Goal: Task Accomplishment & Management: Use online tool/utility

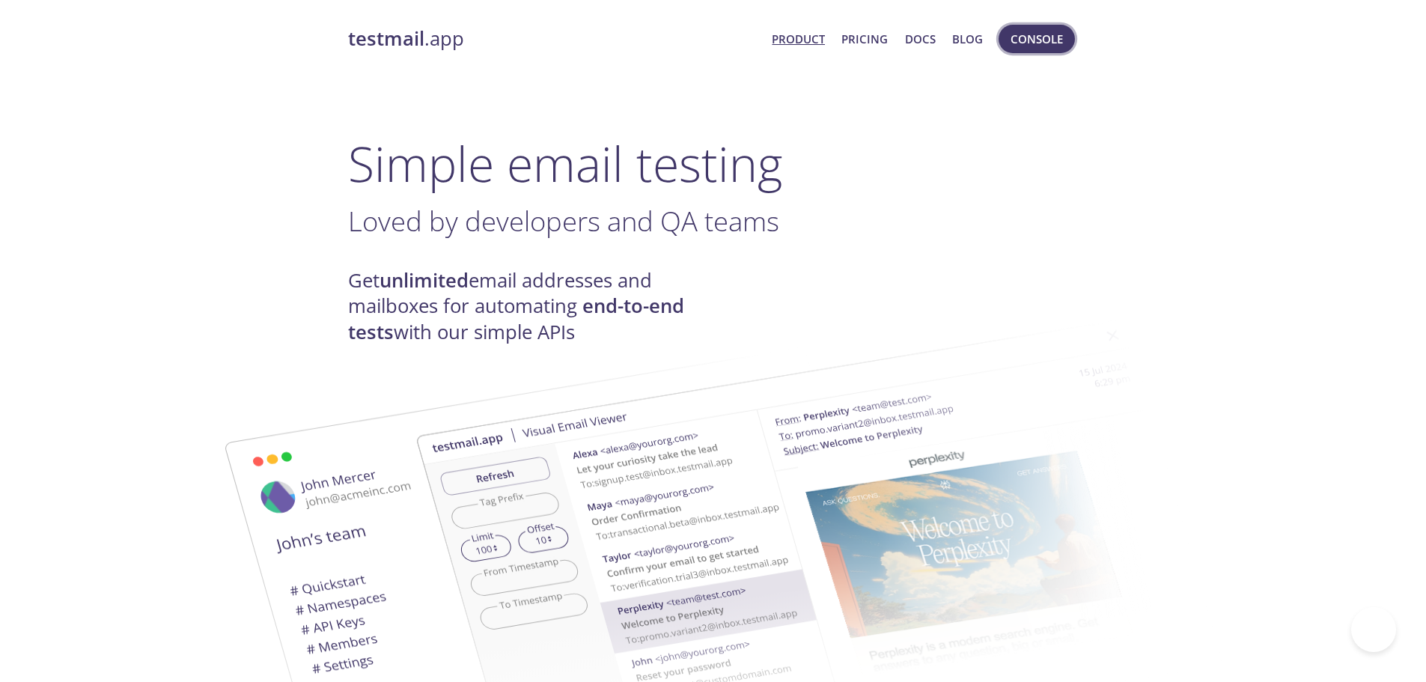
click at [1034, 35] on span "Console" at bounding box center [1037, 38] width 52 height 19
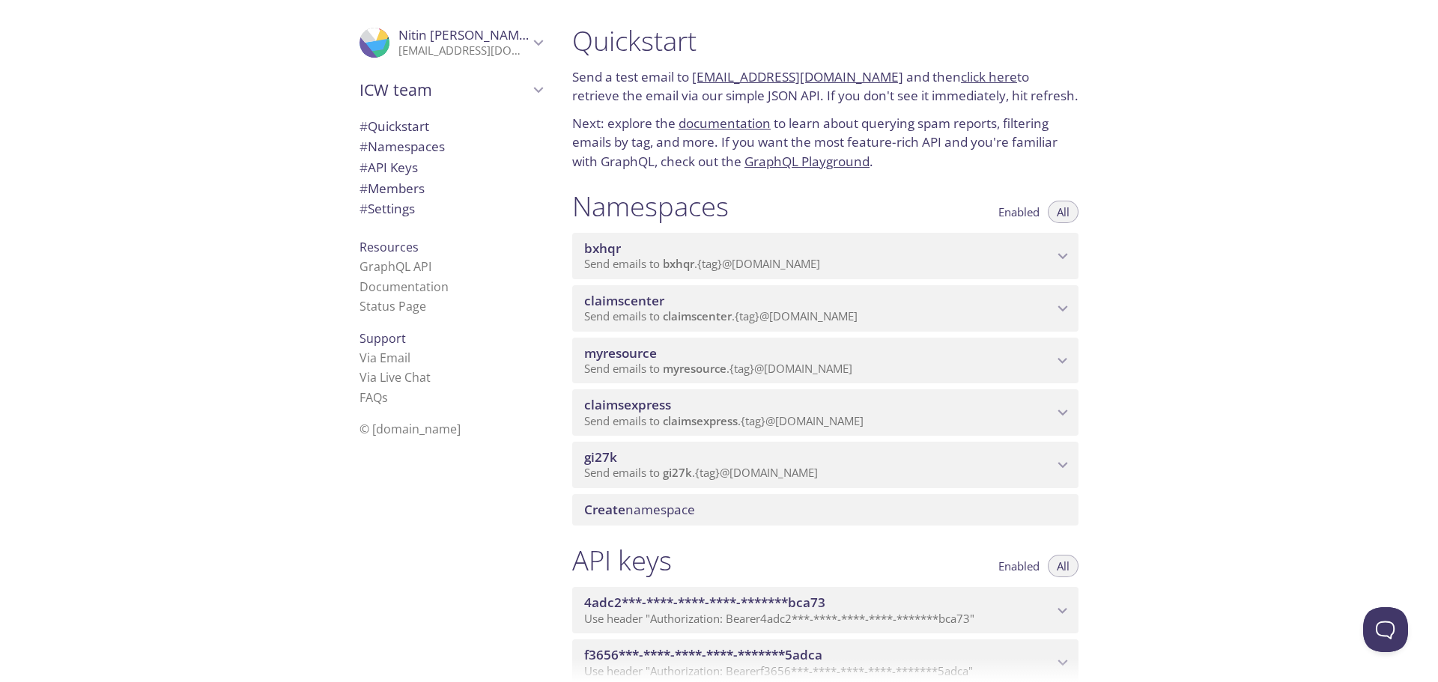
click at [733, 346] on span "myresource" at bounding box center [818, 353] width 469 height 16
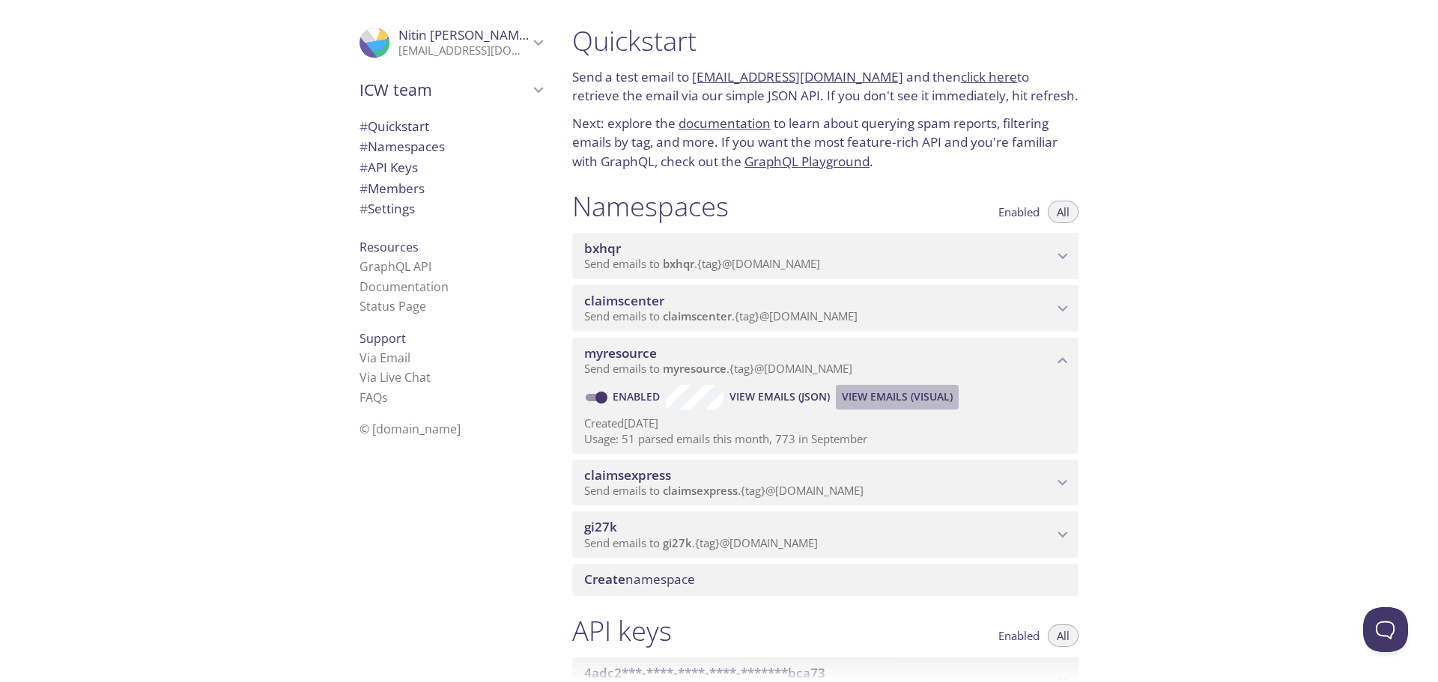
click at [888, 388] on span "View Emails (Visual)" at bounding box center [897, 397] width 111 height 18
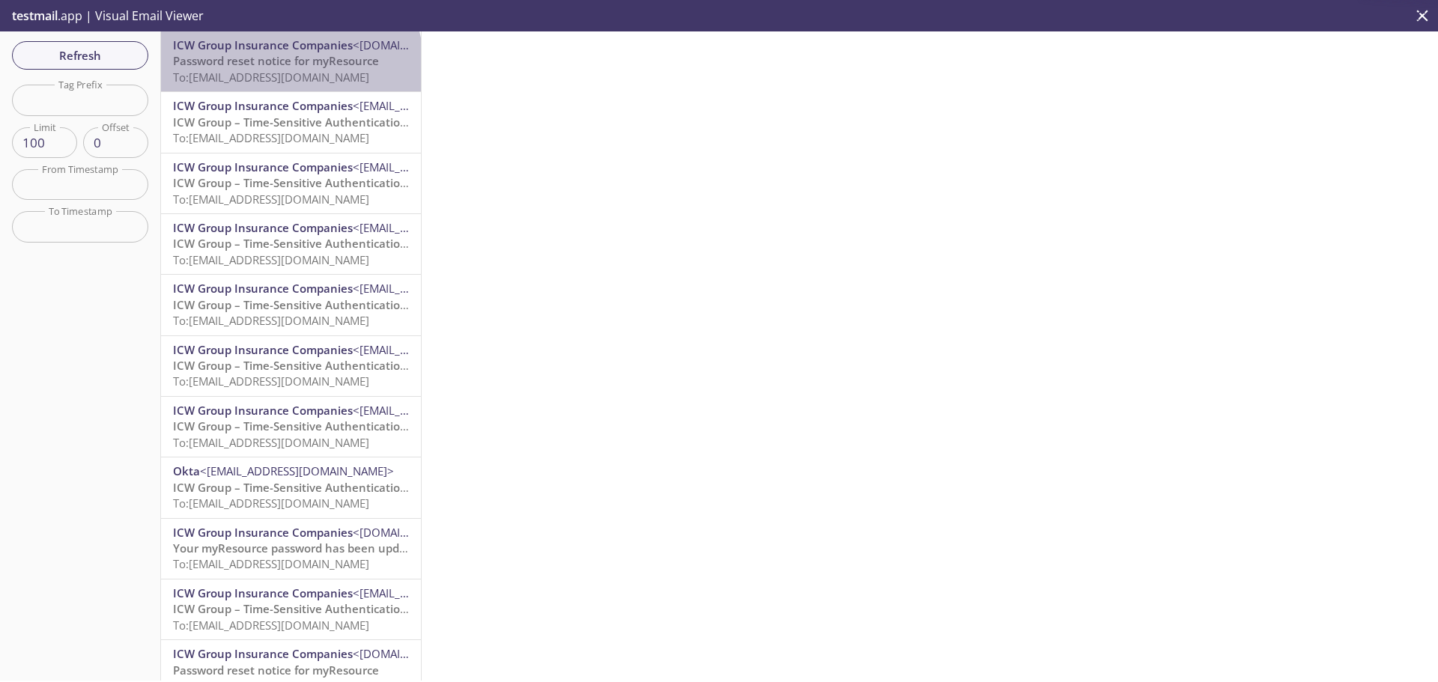
click at [290, 65] on span "Password reset notice for myResource" at bounding box center [276, 60] width 206 height 15
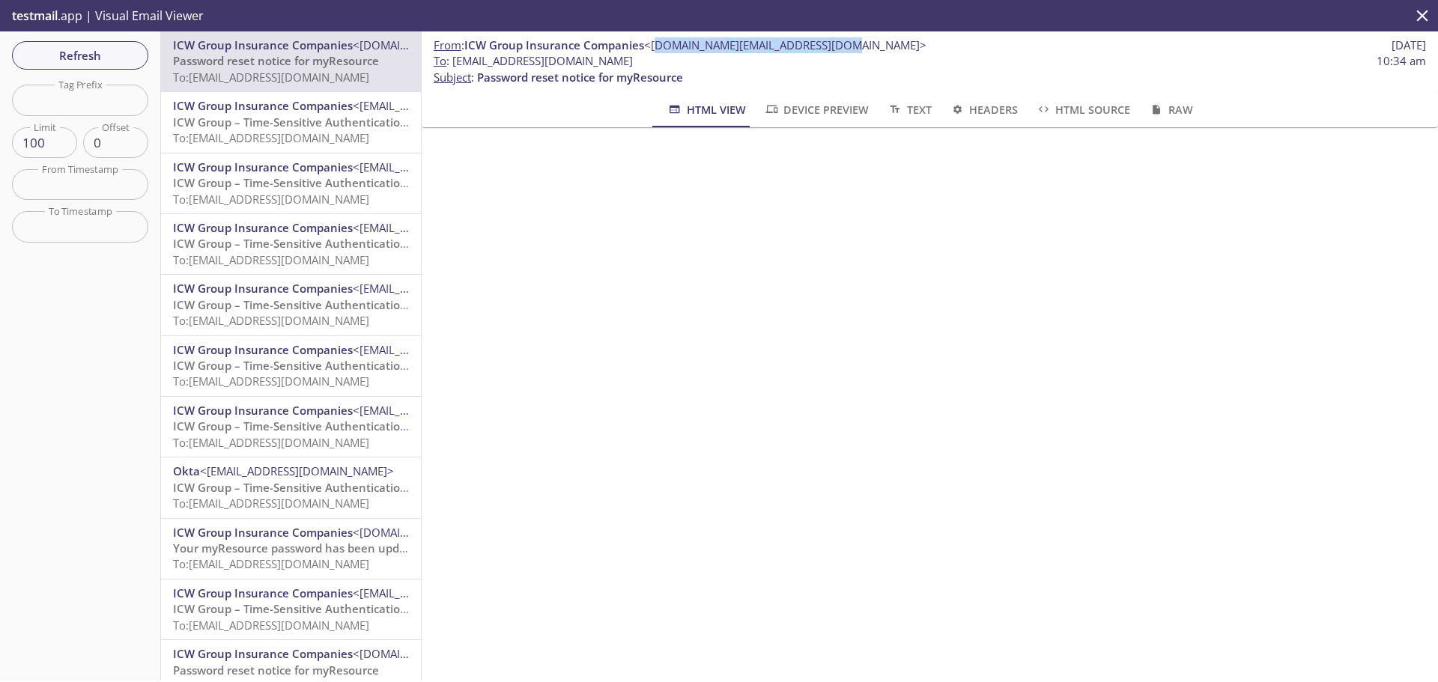
drag, startPoint x: 655, startPoint y: 41, endPoint x: 840, endPoint y: 45, distance: 185.0
click at [840, 45] on span "<[DOMAIN_NAME][EMAIL_ADDRESS][DOMAIN_NAME]>" at bounding box center [785, 44] width 282 height 15
drag, startPoint x: 474, startPoint y: 61, endPoint x: 704, endPoint y: 58, distance: 229.9
click at [633, 58] on span "To : [EMAIL_ADDRESS][DOMAIN_NAME]" at bounding box center [532, 61] width 199 height 16
click at [314, 121] on span "ICW Group – Time-Sensitive Authentication Code" at bounding box center [305, 122] width 265 height 15
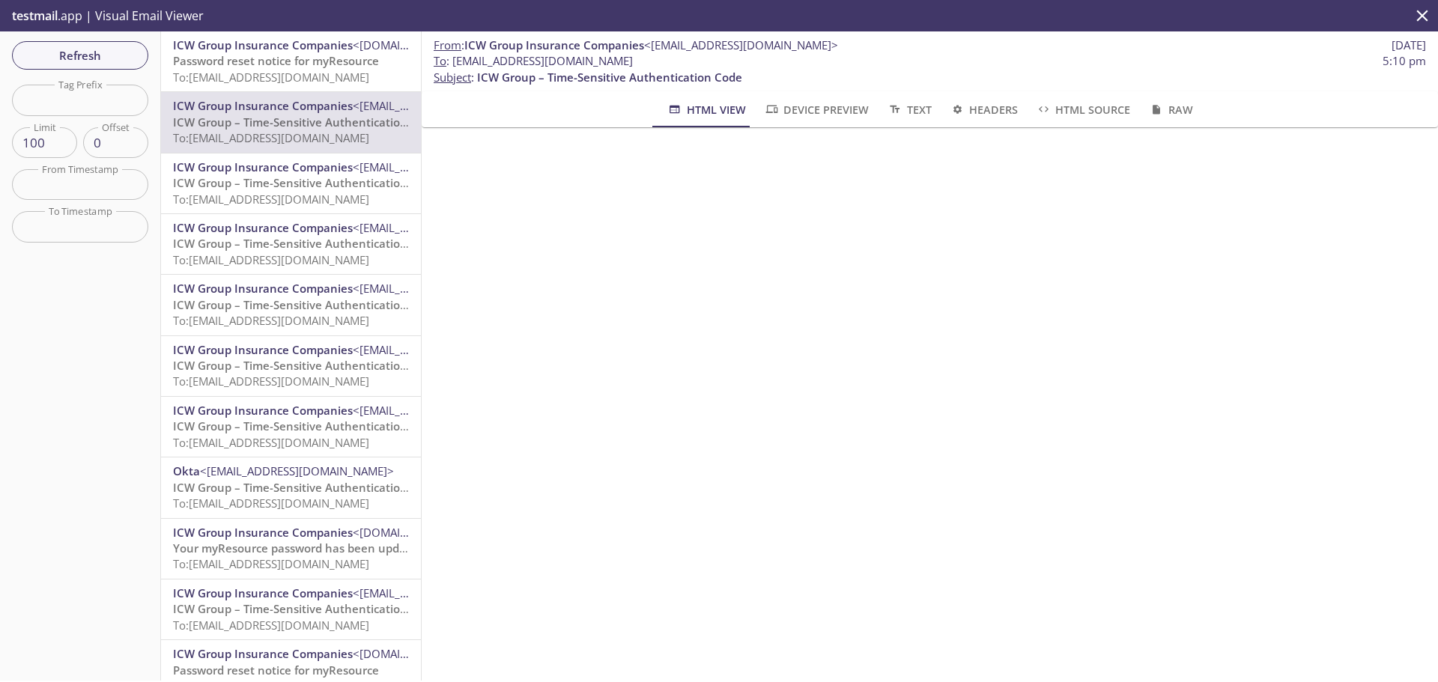
drag, startPoint x: 456, startPoint y: 61, endPoint x: 697, endPoint y: 60, distance: 241.1
click at [633, 60] on span "To : [EMAIL_ADDRESS][DOMAIN_NAME]" at bounding box center [532, 61] width 199 height 16
copy span "[EMAIL_ADDRESS][DOMAIN_NAME]"
click at [624, 43] on span "ICW Group Insurance Companies" at bounding box center [554, 44] width 180 height 15
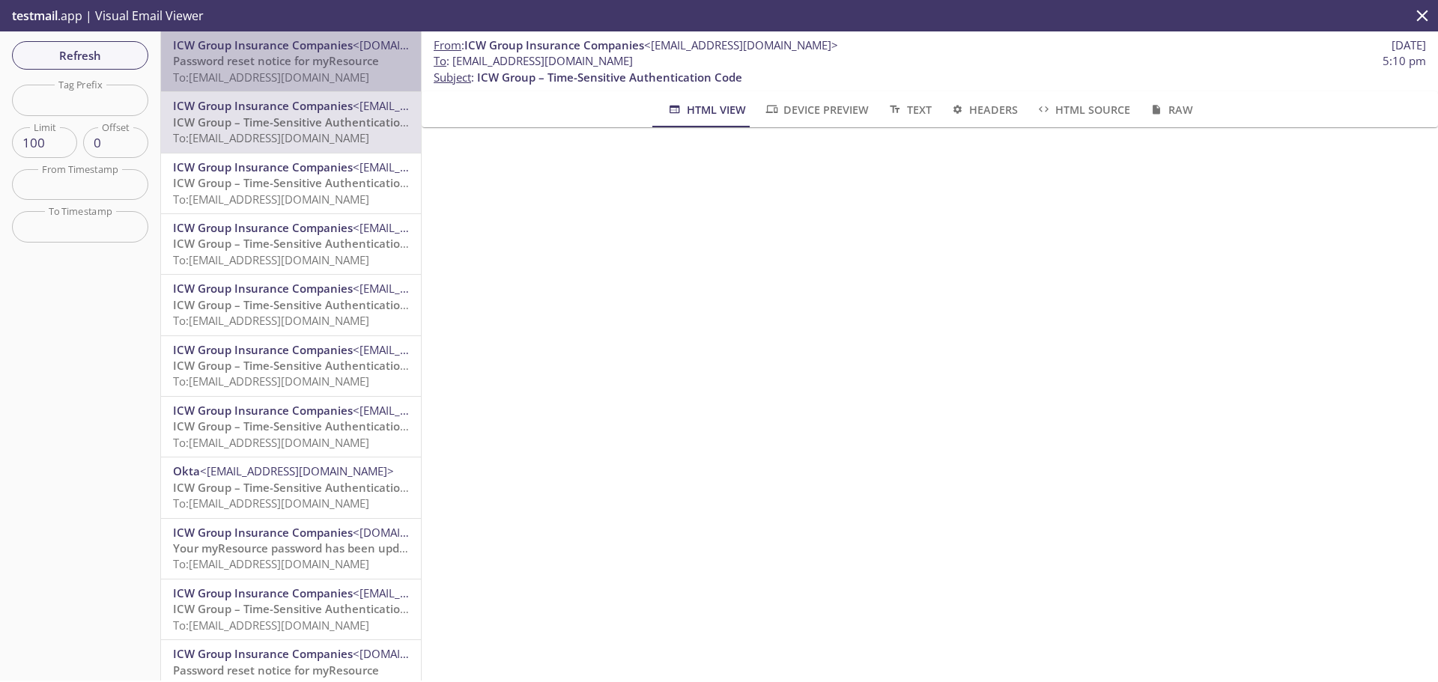
click at [337, 79] on span "To: [EMAIL_ADDRESS][DOMAIN_NAME]" at bounding box center [271, 77] width 196 height 15
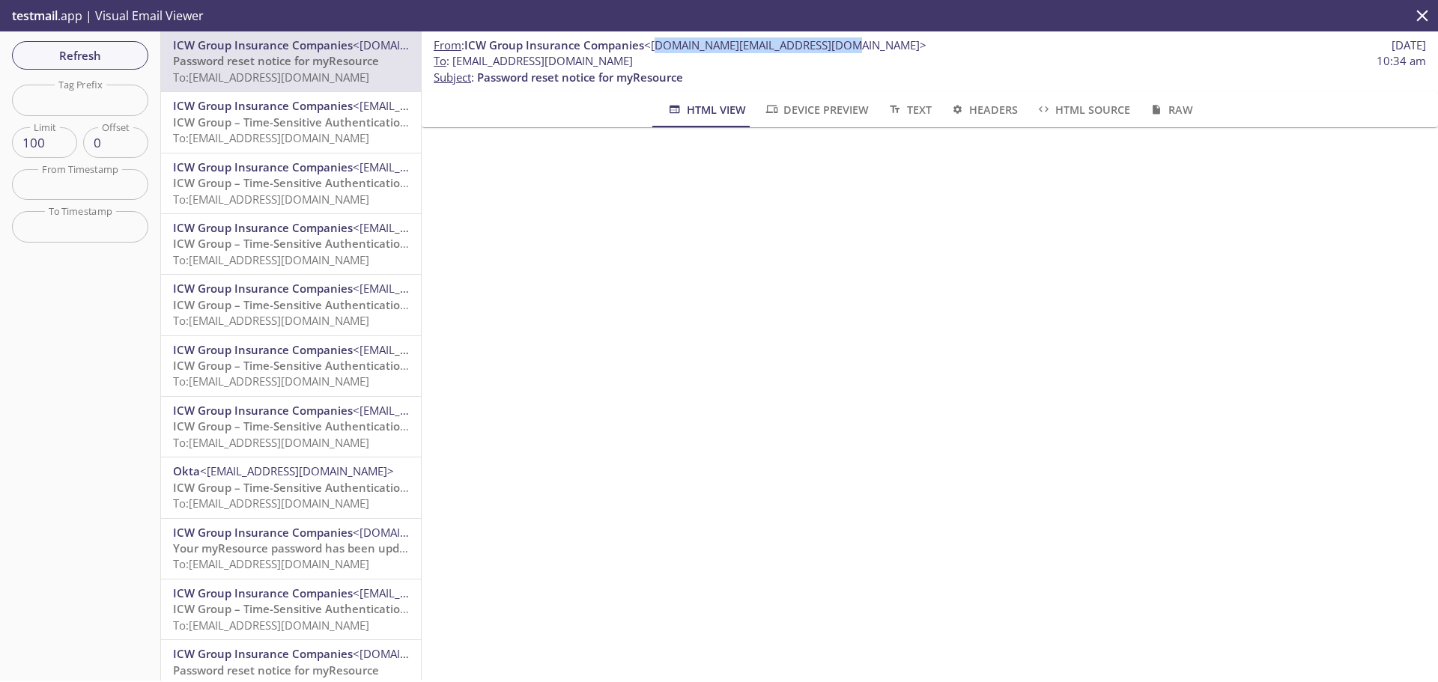
drag, startPoint x: 654, startPoint y: 43, endPoint x: 840, endPoint y: 52, distance: 185.9
click at [840, 52] on span "<[DOMAIN_NAME][EMAIL_ADDRESS][DOMAIN_NAME]>" at bounding box center [785, 44] width 282 height 15
copy span "[DOMAIN_NAME][EMAIL_ADDRESS][DOMAIN_NAME]"
click at [557, 52] on span "From : ICW Group Insurance Companies <[DOMAIN_NAME][EMAIL_ADDRESS][DOMAIN_NAME]>" at bounding box center [679, 45] width 493 height 16
drag, startPoint x: 454, startPoint y: 59, endPoint x: 725, endPoint y: 63, distance: 270.3
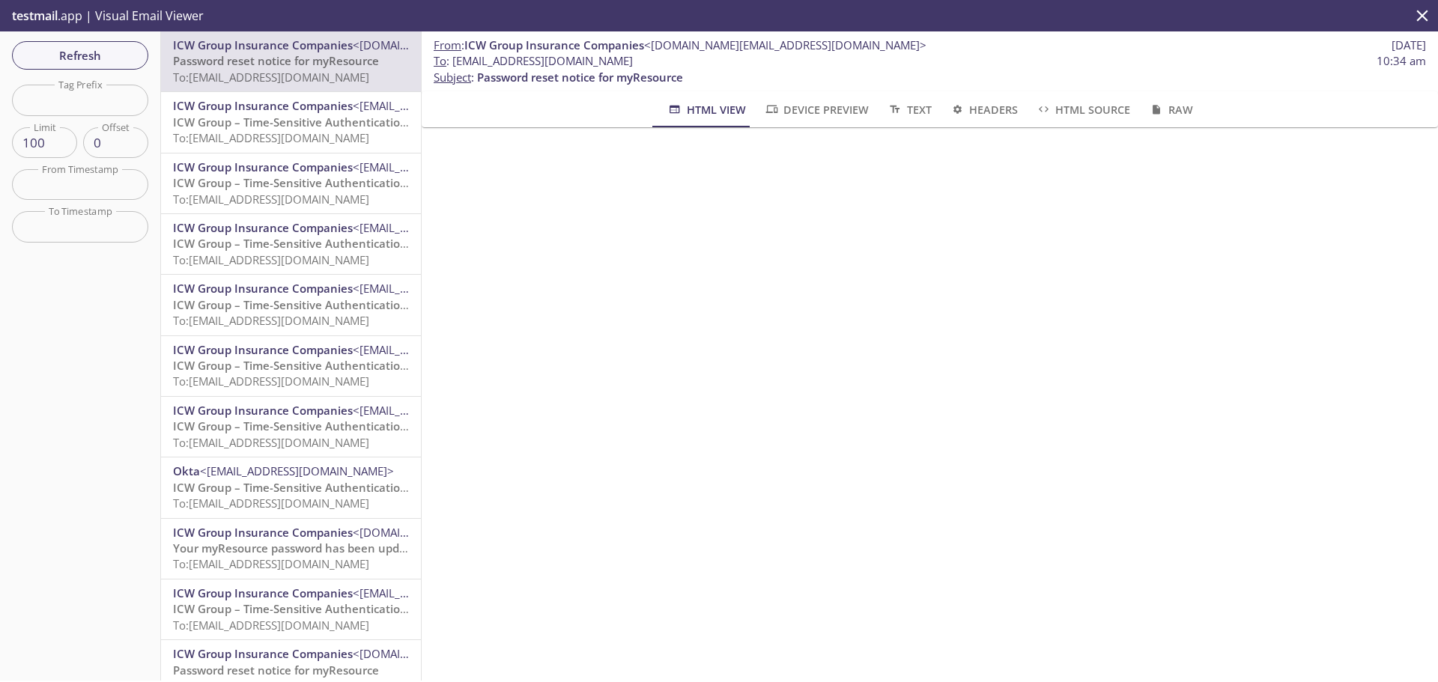
click at [725, 63] on span "To : [EMAIL_ADDRESS][DOMAIN_NAME] 10:34 am" at bounding box center [929, 61] width 992 height 16
copy span "[EMAIL_ADDRESS][DOMAIN_NAME]"
click at [109, 61] on span "Refresh" at bounding box center [80, 55] width 112 height 19
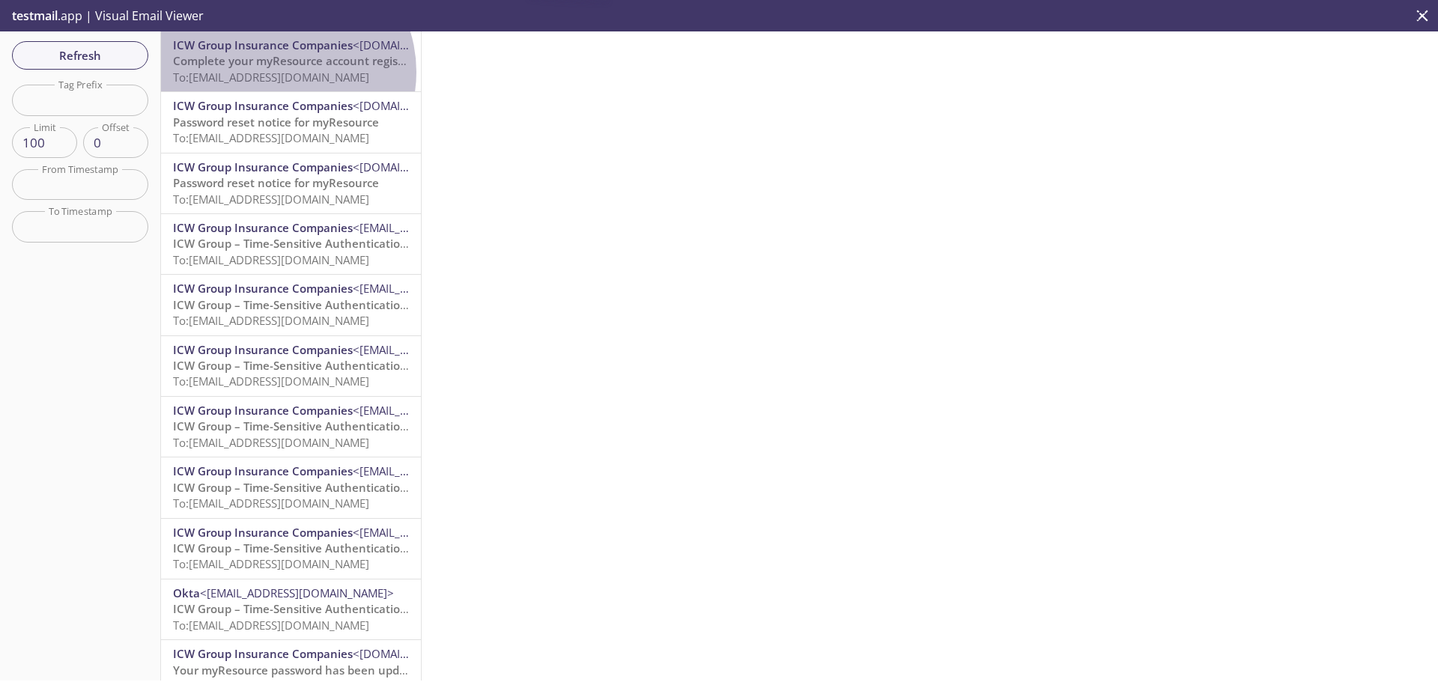
click at [280, 72] on span "To: [EMAIL_ADDRESS][DOMAIN_NAME]" at bounding box center [271, 77] width 196 height 15
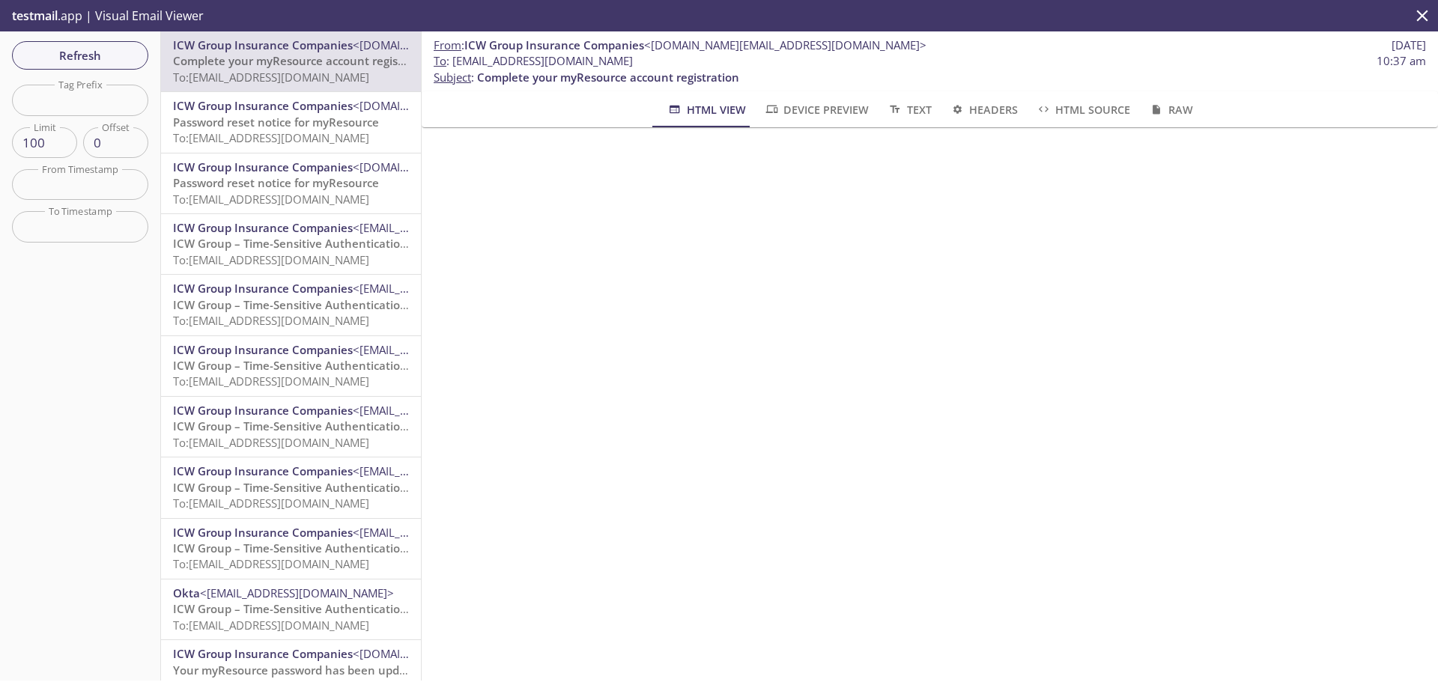
click at [854, 104] on span "Device Preview" at bounding box center [816, 109] width 105 height 19
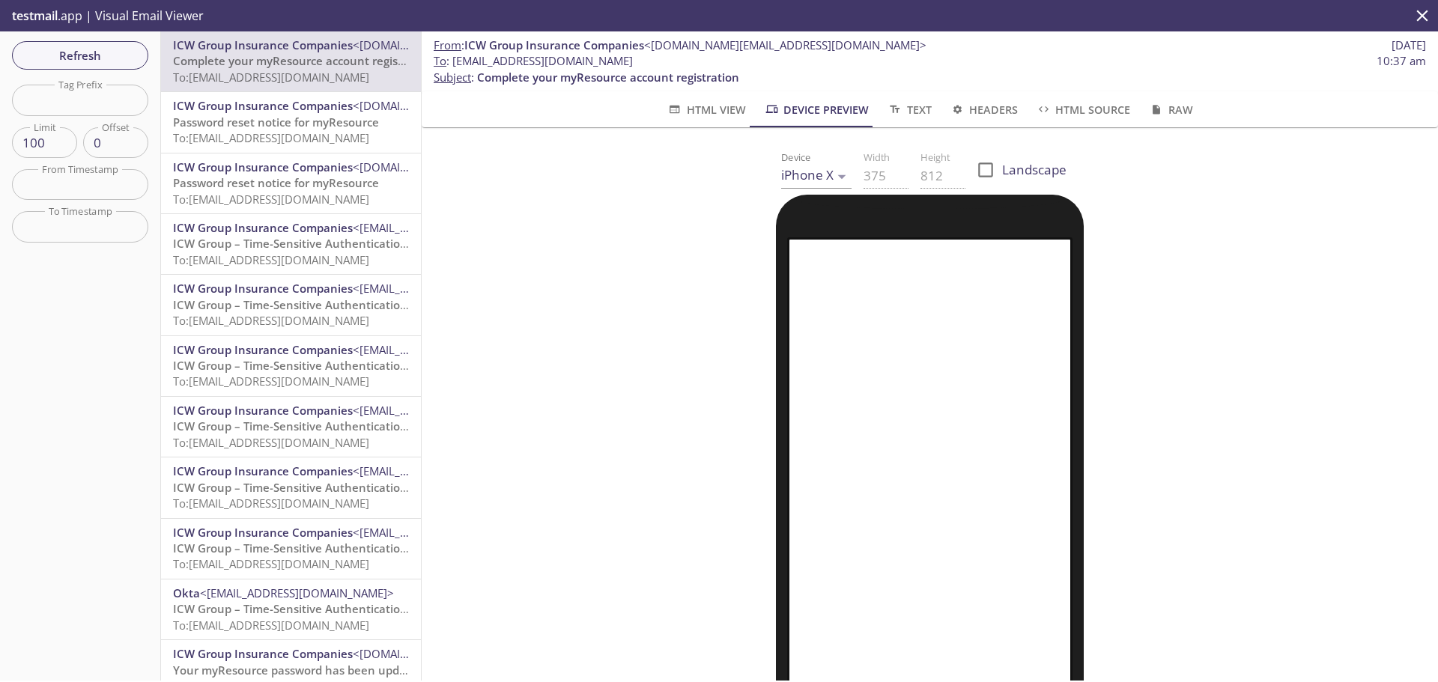
click at [302, 60] on span "Complete your myResource account registration" at bounding box center [304, 60] width 262 height 15
drag, startPoint x: 453, startPoint y: 60, endPoint x: 678, endPoint y: 64, distance: 225.4
click at [678, 64] on span "To : [EMAIL_ADDRESS][DOMAIN_NAME] 10:37 am" at bounding box center [929, 61] width 992 height 16
copy span "[EMAIL_ADDRESS][DOMAIN_NAME]"
click at [74, 53] on span "Refresh" at bounding box center [80, 55] width 112 height 19
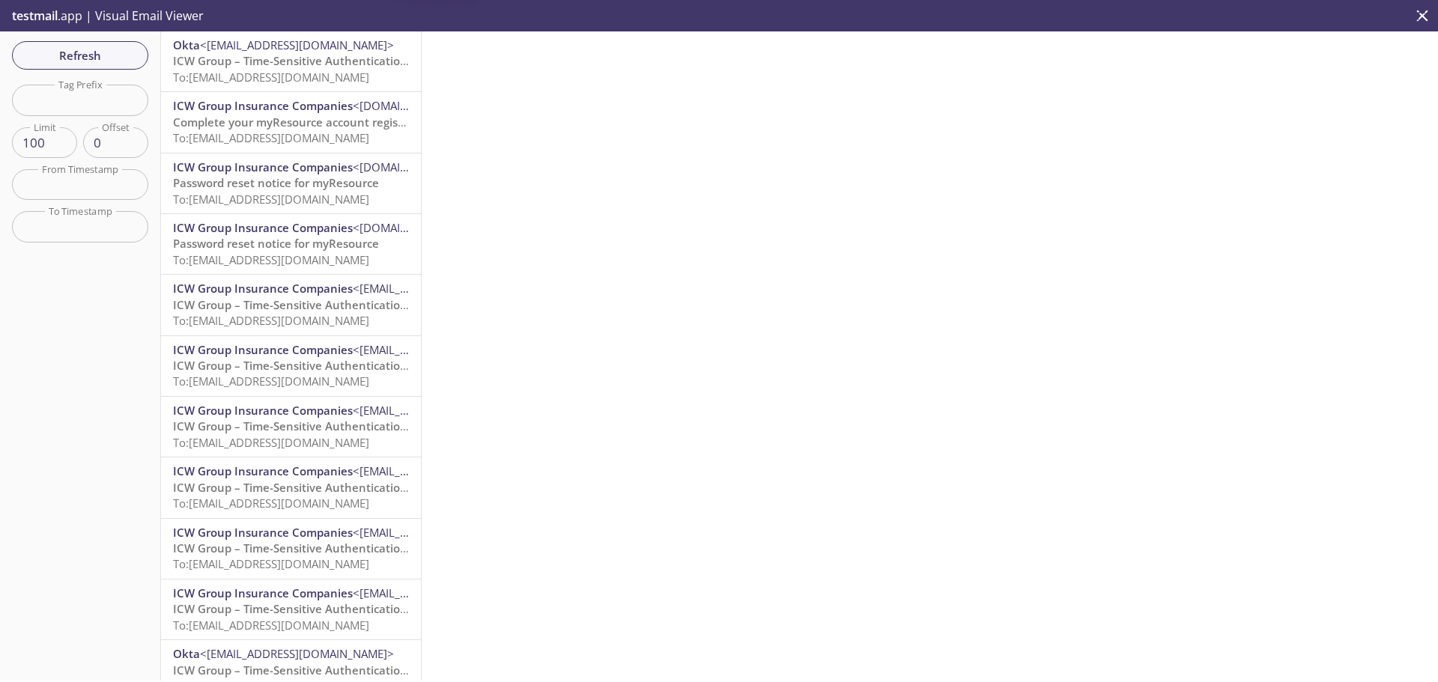
click at [327, 72] on span "To: [EMAIL_ADDRESS][DOMAIN_NAME]" at bounding box center [271, 77] width 196 height 15
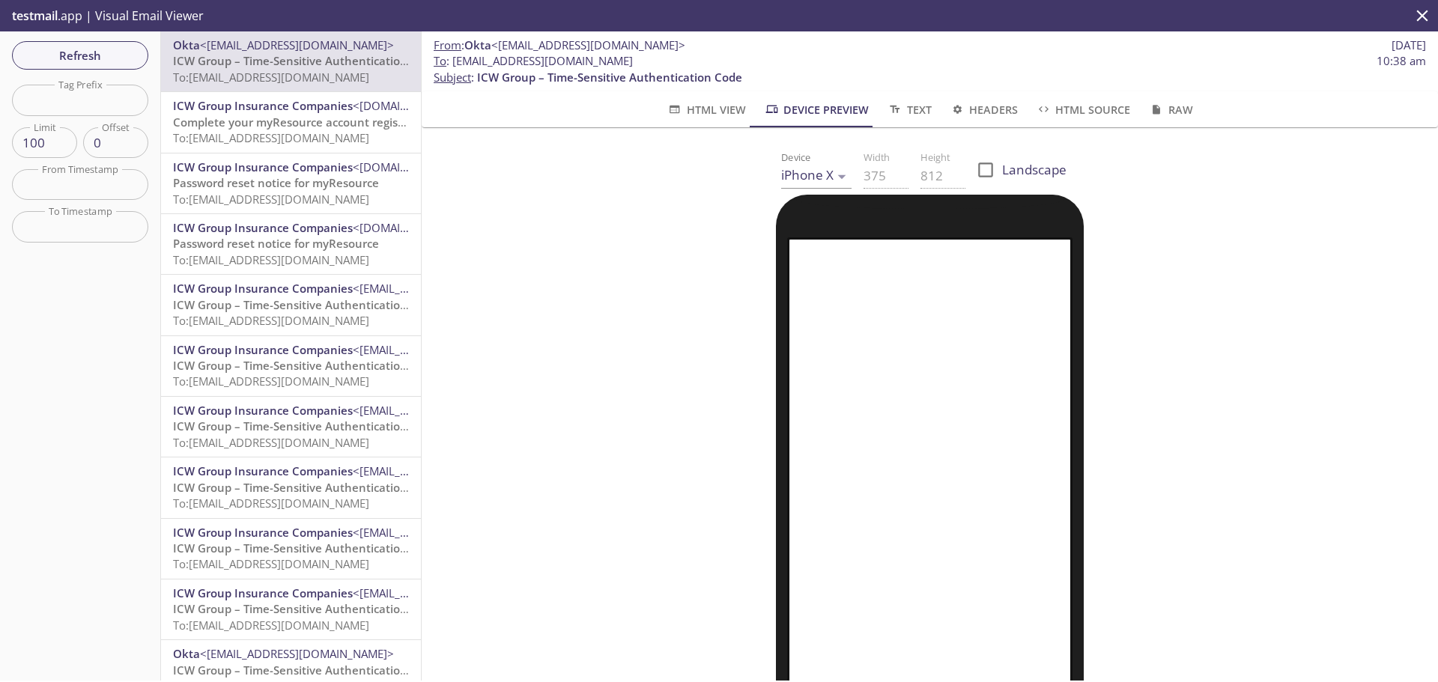
drag, startPoint x: 457, startPoint y: 61, endPoint x: 682, endPoint y: 57, distance: 225.4
click at [682, 57] on span "To : [EMAIL_ADDRESS][DOMAIN_NAME] 10:38 am" at bounding box center [929, 61] width 992 height 16
copy span "[EMAIL_ADDRESS][DOMAIN_NAME]"
